Goal: Task Accomplishment & Management: Use online tool/utility

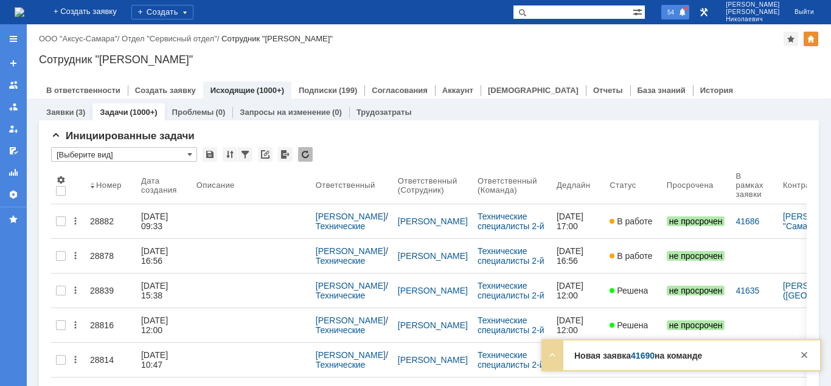
click at [678, 9] on span "54" at bounding box center [671, 12] width 14 height 9
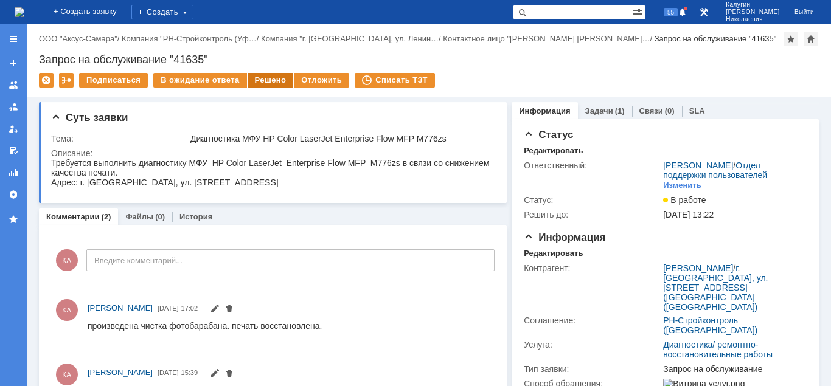
click at [262, 81] on div "Решено" at bounding box center [271, 80] width 46 height 15
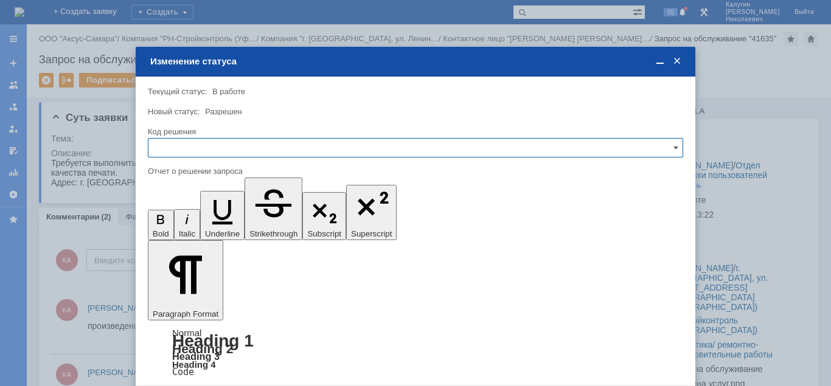
click at [240, 147] on input "text" at bounding box center [415, 147] width 535 height 19
click at [186, 229] on span "Решено" at bounding box center [415, 231] width 519 height 10
type input "Решено"
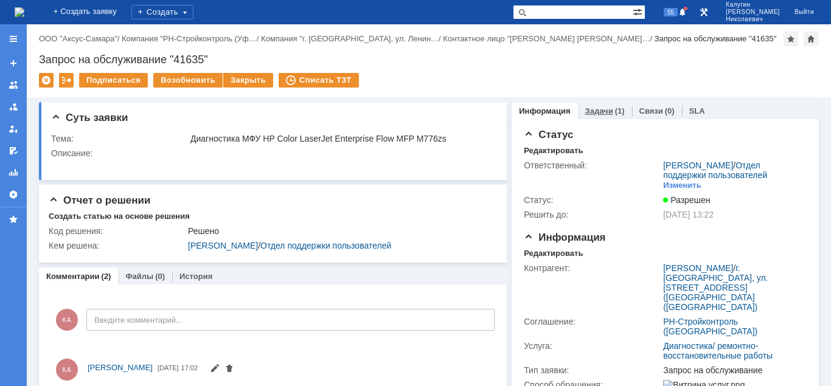
click at [600, 112] on link "Задачи" at bounding box center [599, 110] width 28 height 9
